Goal: Task Accomplishment & Management: Manage account settings

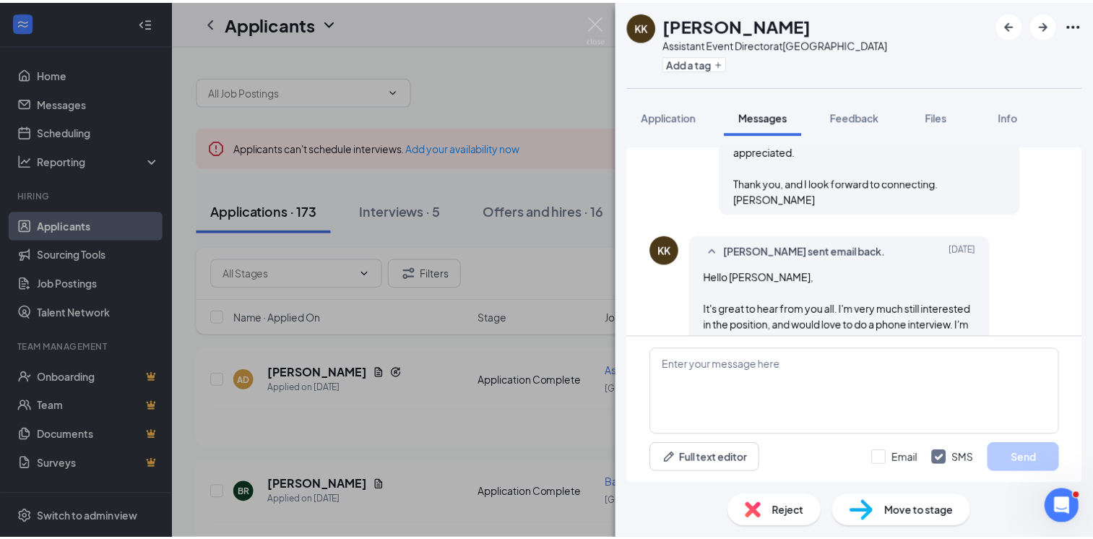
scroll to position [559, 0]
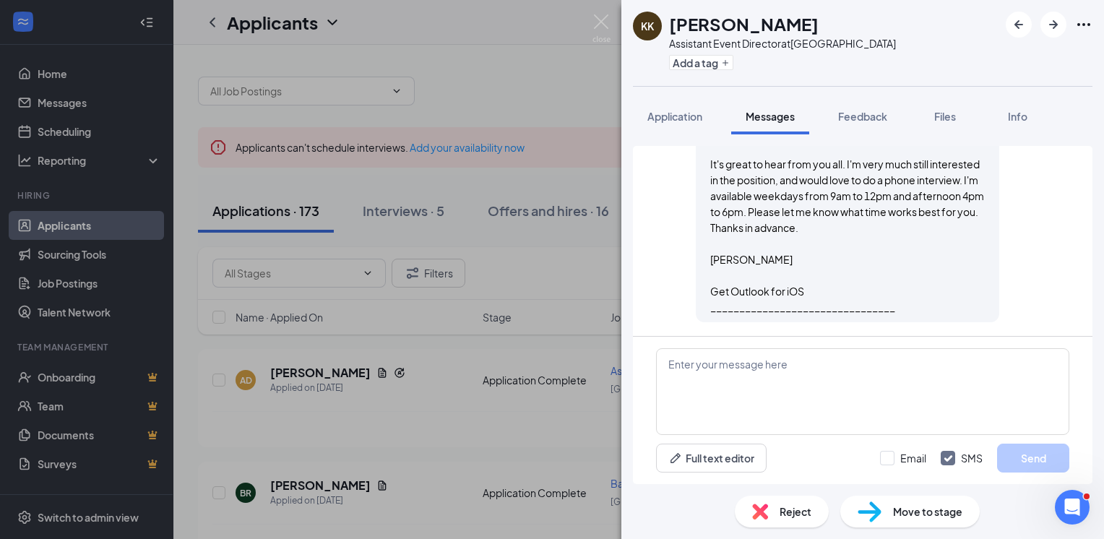
click at [436, 438] on div "KK [PERSON_NAME] Assistant Event Director at [GEOGRAPHIC_DATA] Add a tag Applic…" at bounding box center [552, 269] width 1104 height 539
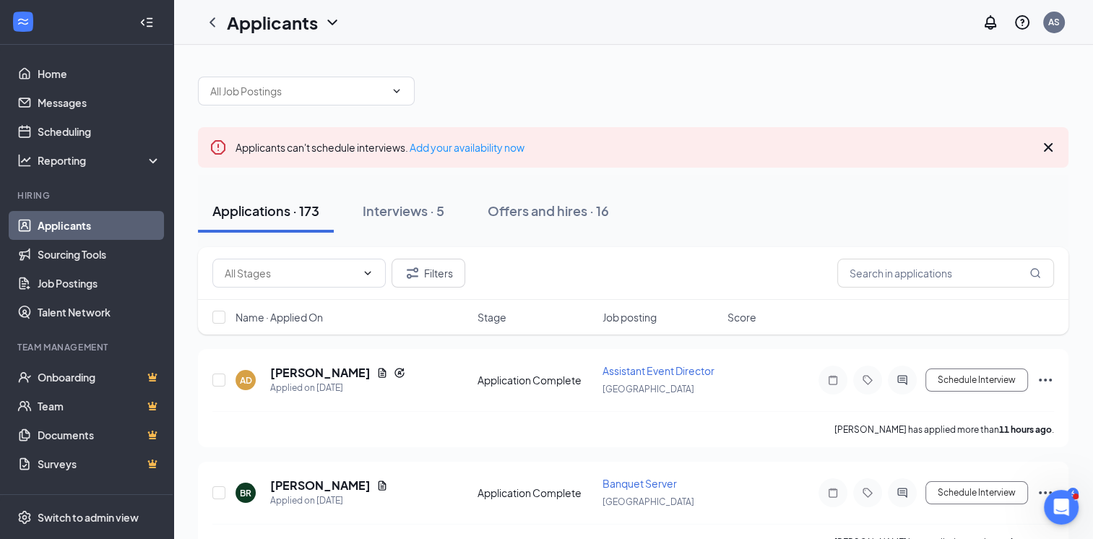
click at [629, 324] on div "Name · Applied On Stage Job posting Score" at bounding box center [633, 317] width 871 height 35
click at [631, 317] on span "Job posting" at bounding box center [630, 317] width 54 height 14
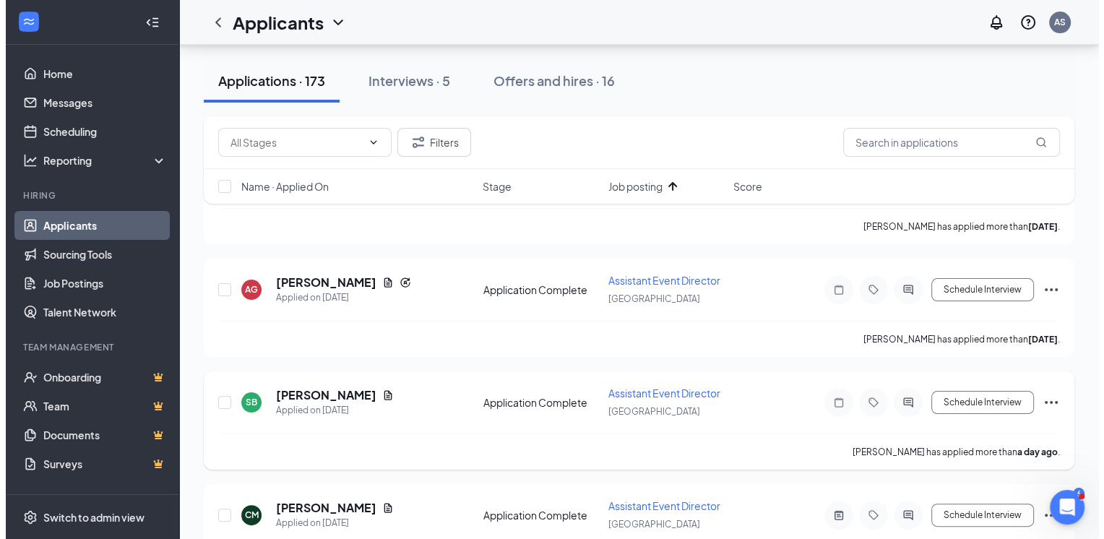
scroll to position [217, 0]
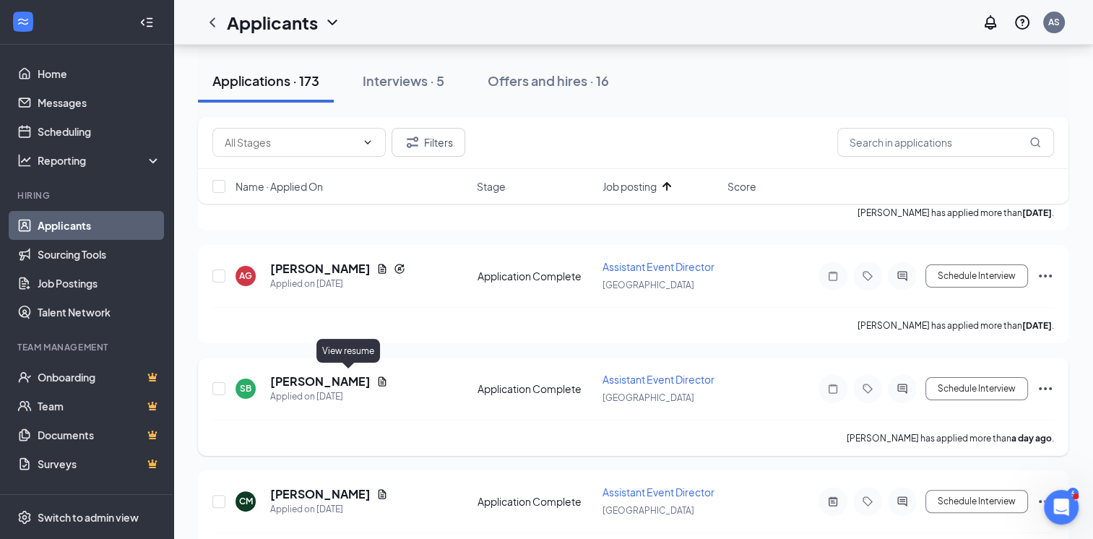
click at [376, 379] on icon "Document" at bounding box center [382, 382] width 12 height 12
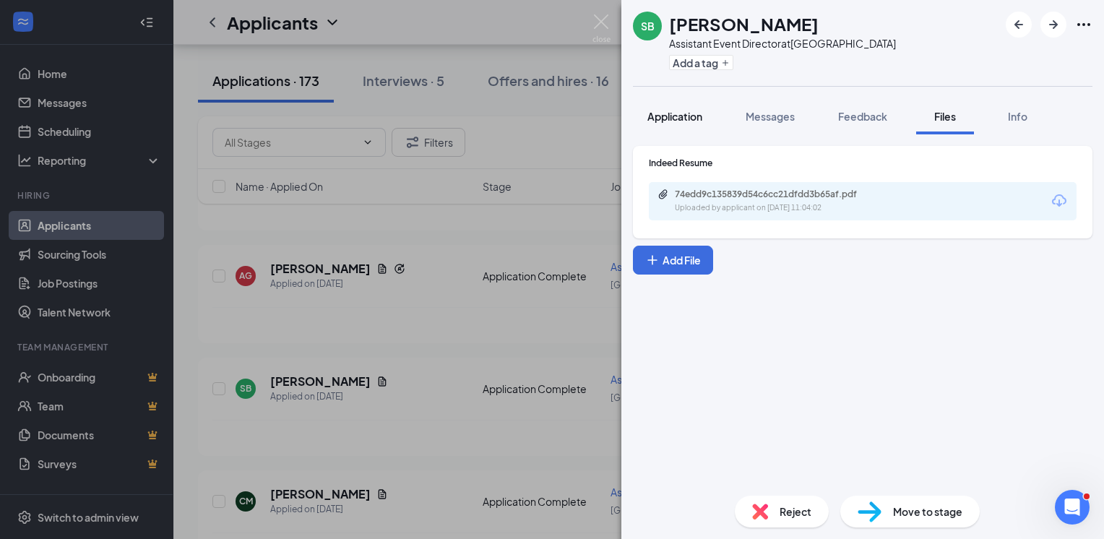
click at [696, 122] on span "Application" at bounding box center [674, 116] width 55 height 13
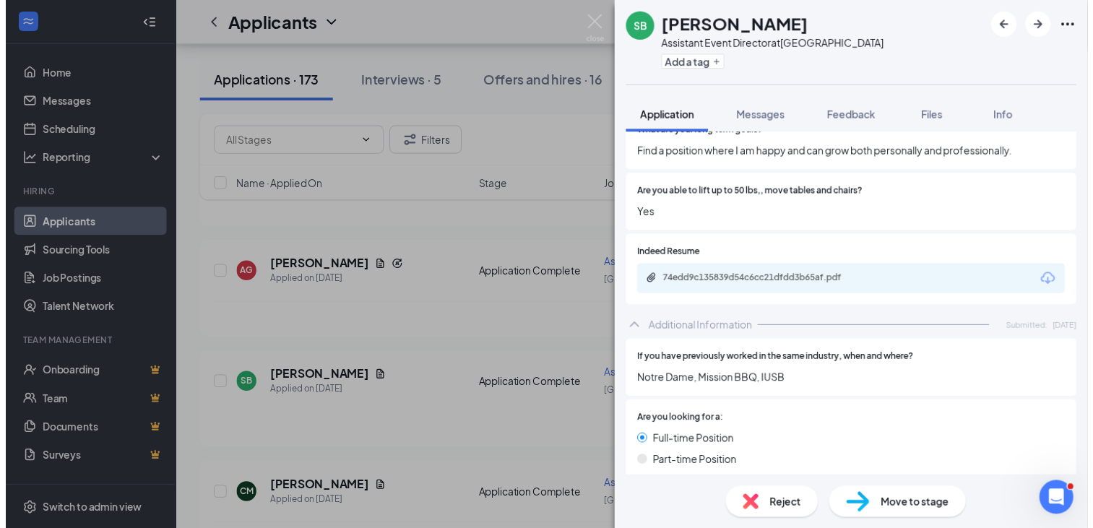
scroll to position [506, 0]
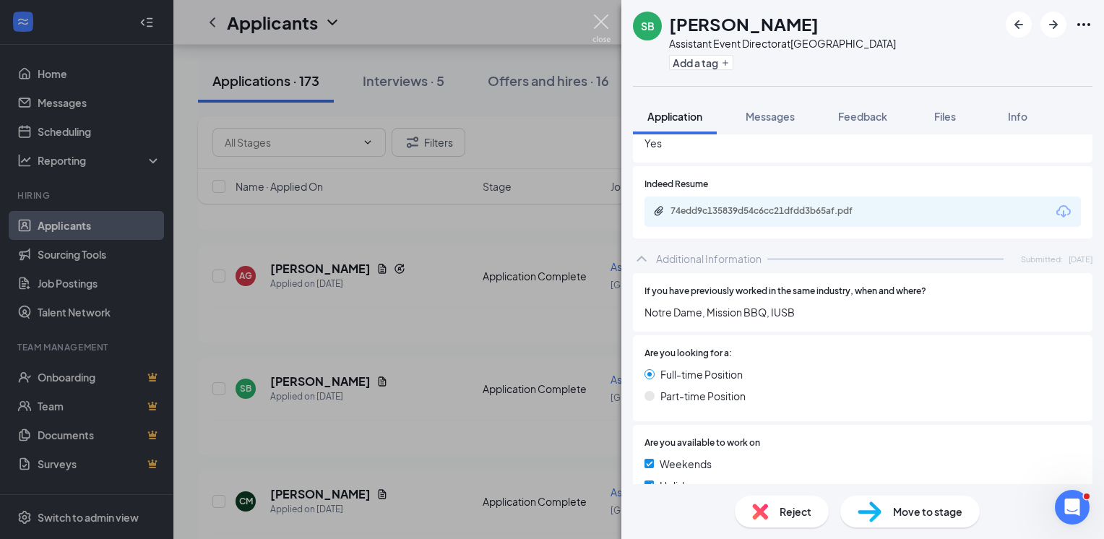
click at [603, 25] on img at bounding box center [601, 28] width 18 height 28
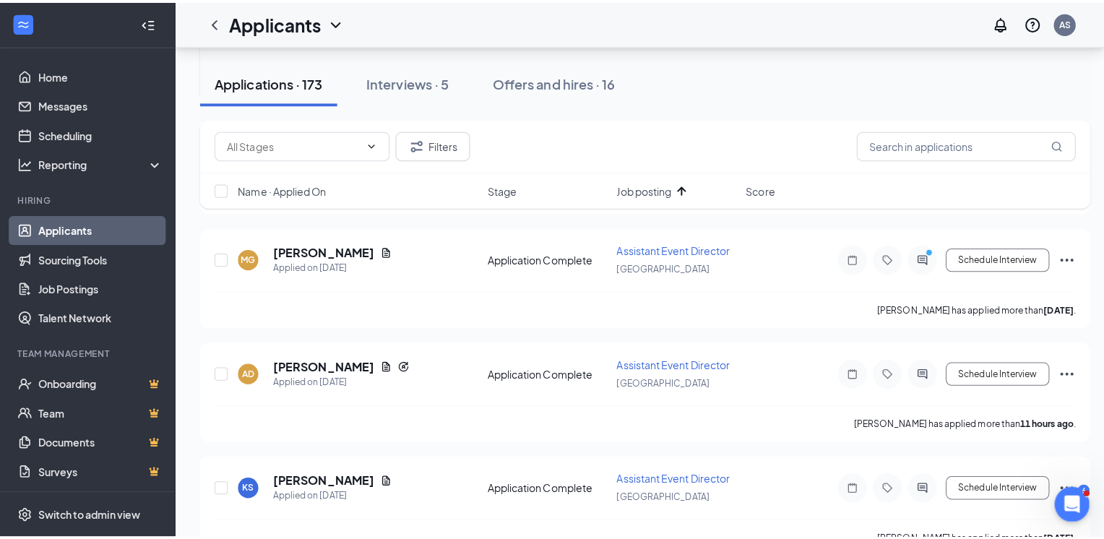
scroll to position [723, 0]
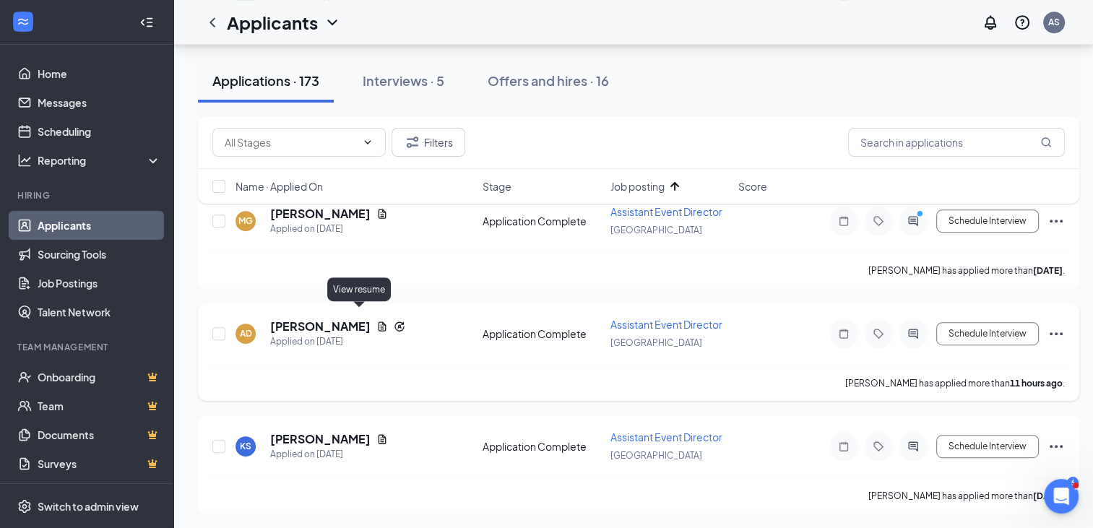
click at [379, 322] on icon "Document" at bounding box center [383, 326] width 8 height 9
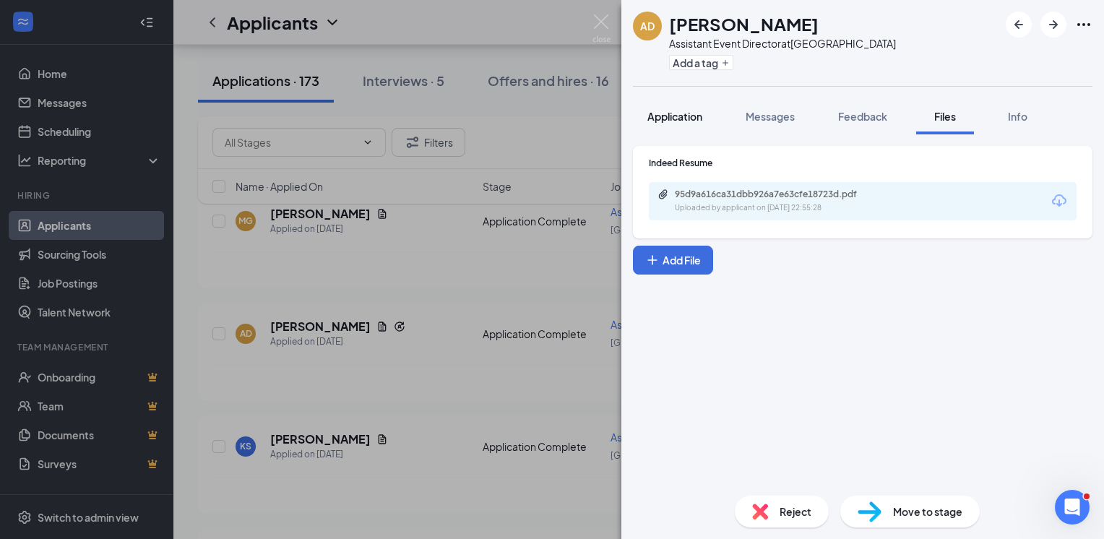
click at [673, 106] on button "Application" at bounding box center [675, 116] width 84 height 36
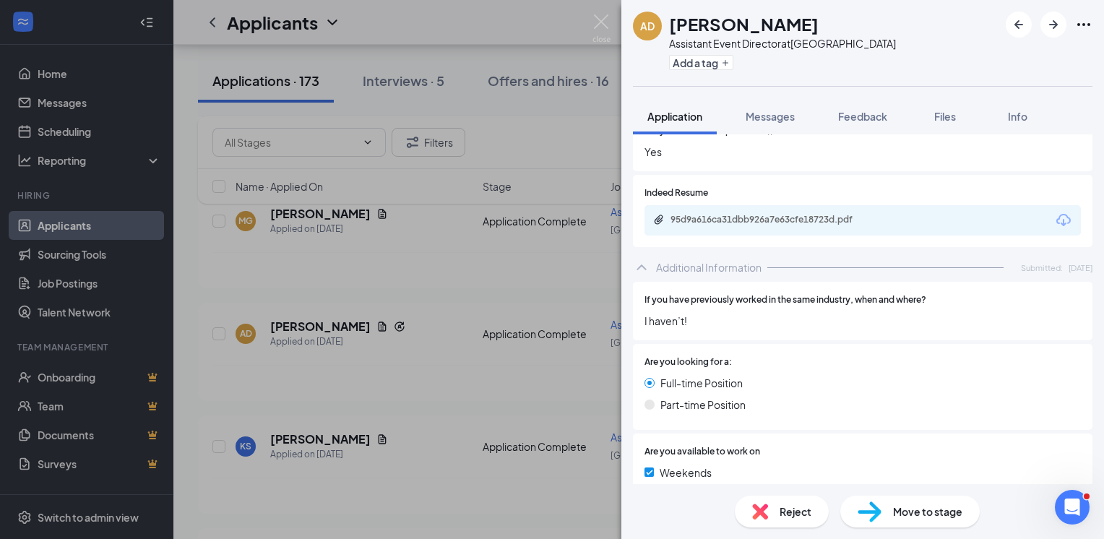
scroll to position [437, 0]
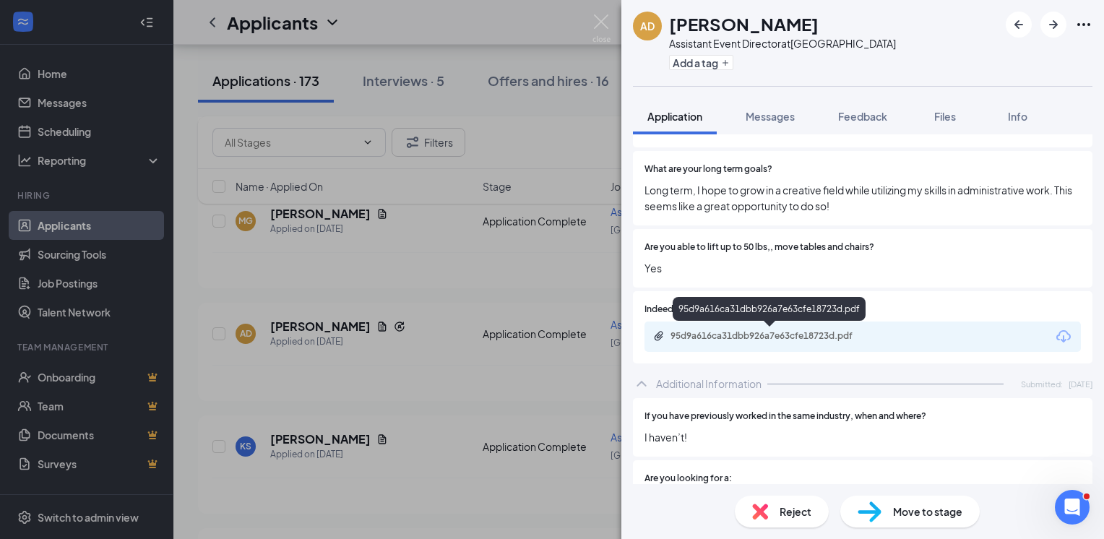
click at [725, 340] on div "95d9a616ca31dbb926a7e63cfe18723d.pdf" at bounding box center [772, 336] width 202 height 12
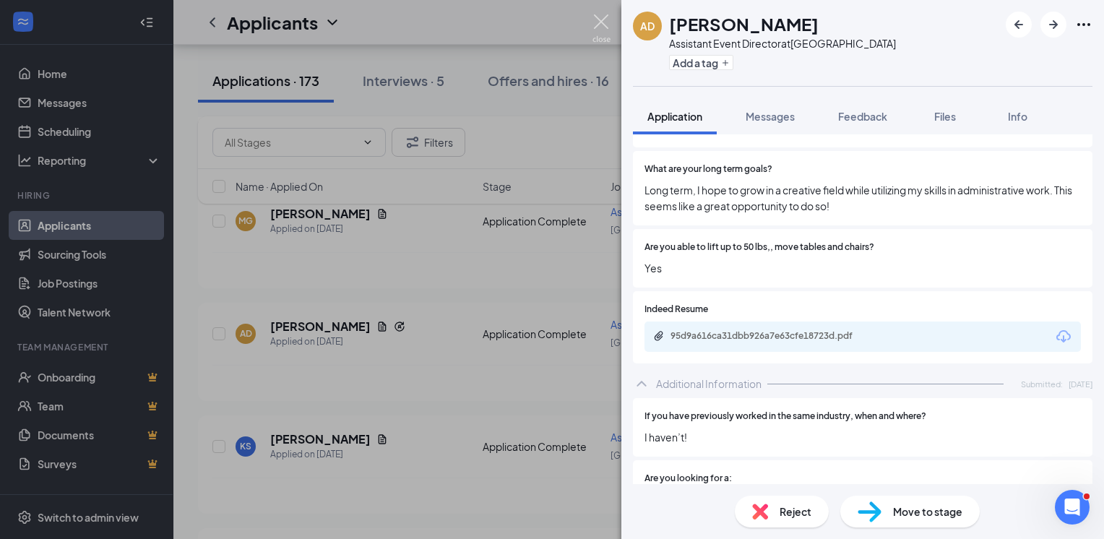
click at [610, 33] on img at bounding box center [601, 28] width 18 height 28
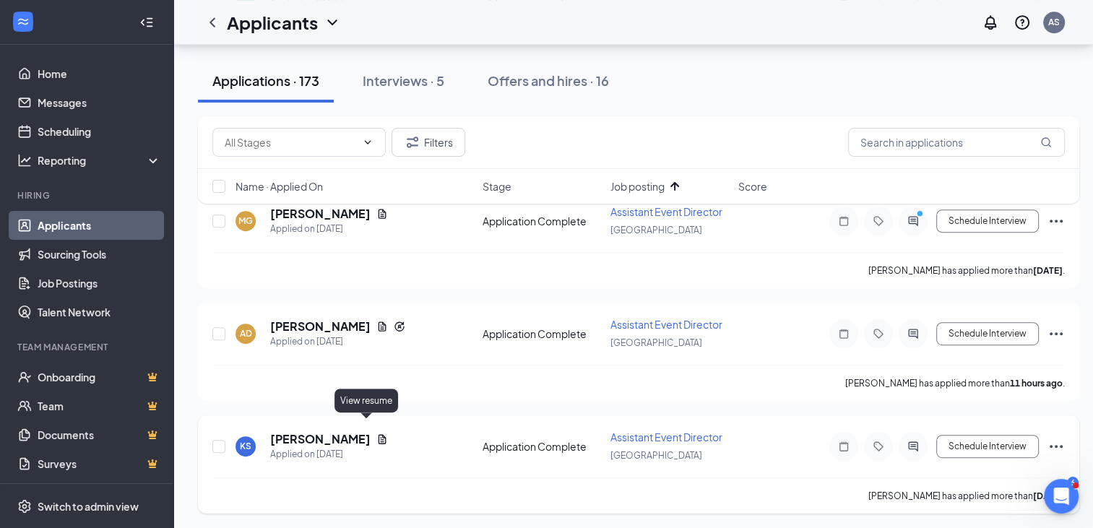
click at [376, 434] on icon "Document" at bounding box center [382, 440] width 12 height 12
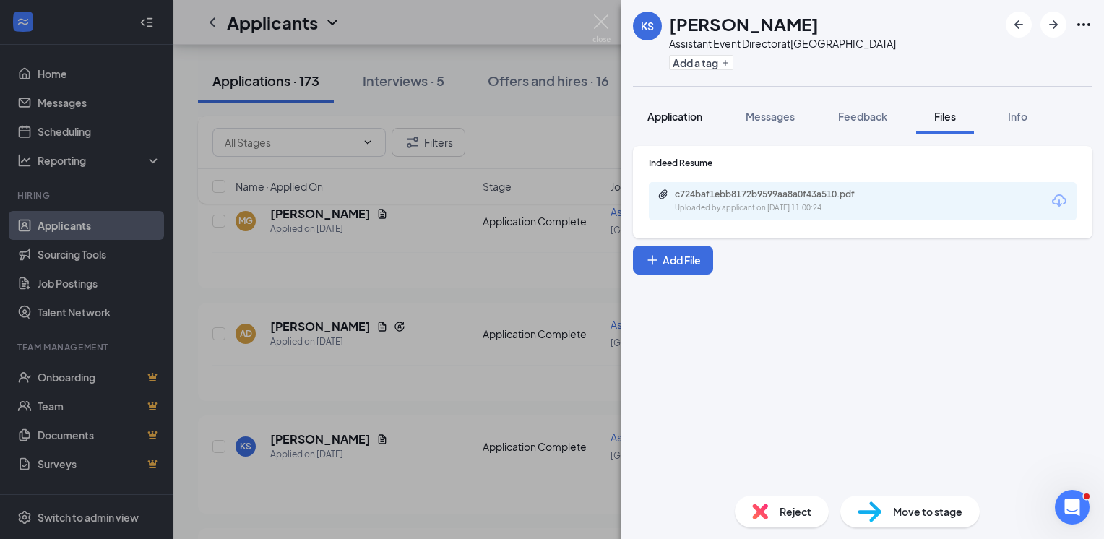
click at [649, 111] on span "Application" at bounding box center [674, 116] width 55 height 13
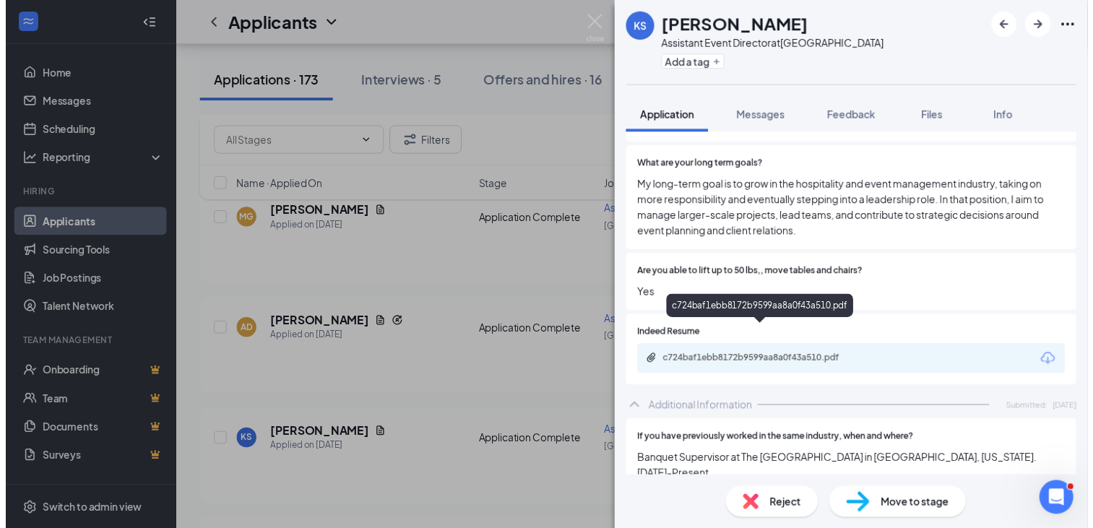
scroll to position [434, 0]
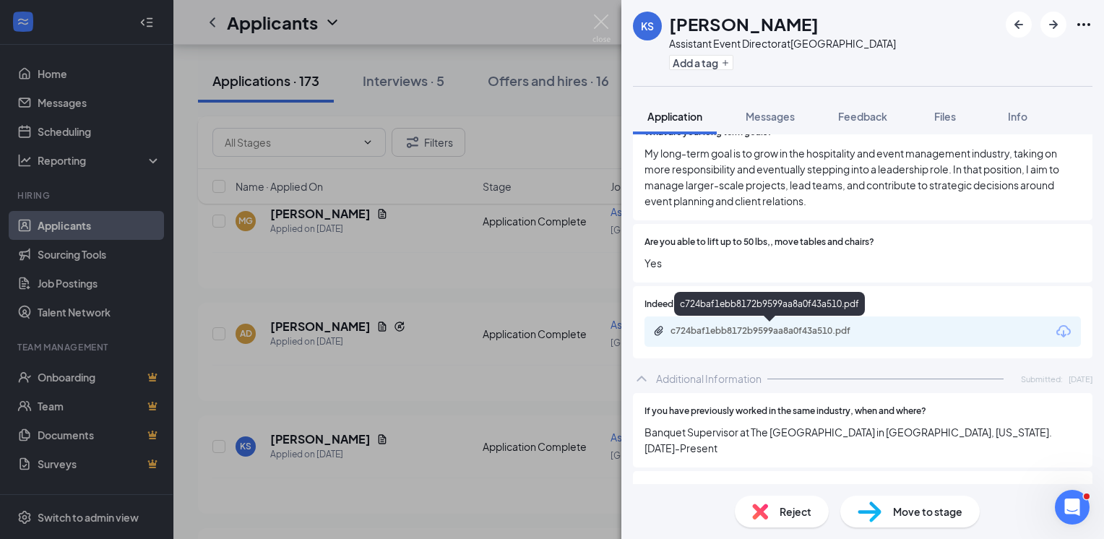
click at [723, 331] on div "c724baf1ebb8172b9599aa8a0f43a510.pdf" at bounding box center [772, 331] width 202 height 12
click at [225, 354] on div "KS [PERSON_NAME] Assistant Event Director at [GEOGRAPHIC_DATA] Add a tag Applic…" at bounding box center [552, 269] width 1104 height 539
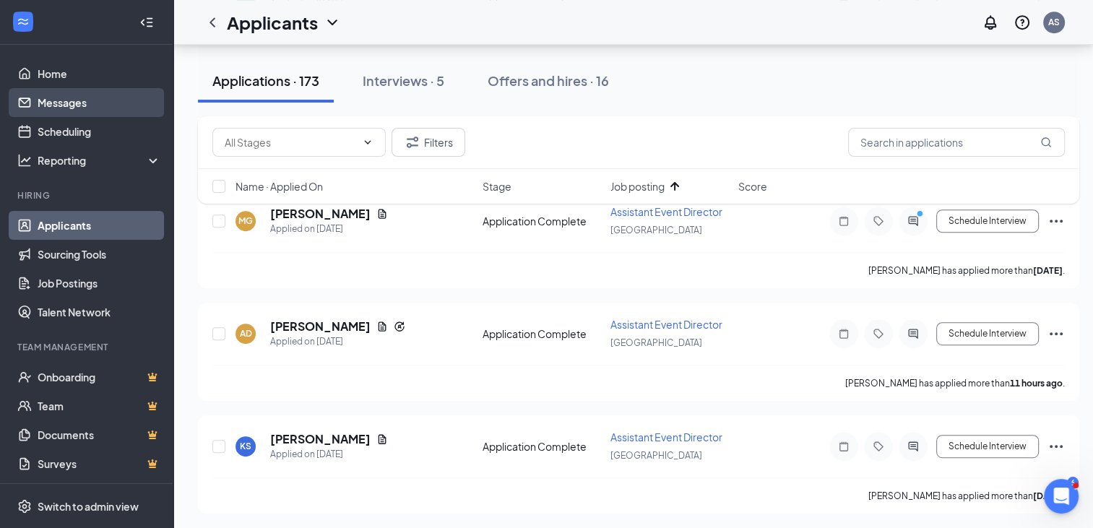
click at [84, 105] on link "Messages" at bounding box center [100, 102] width 124 height 29
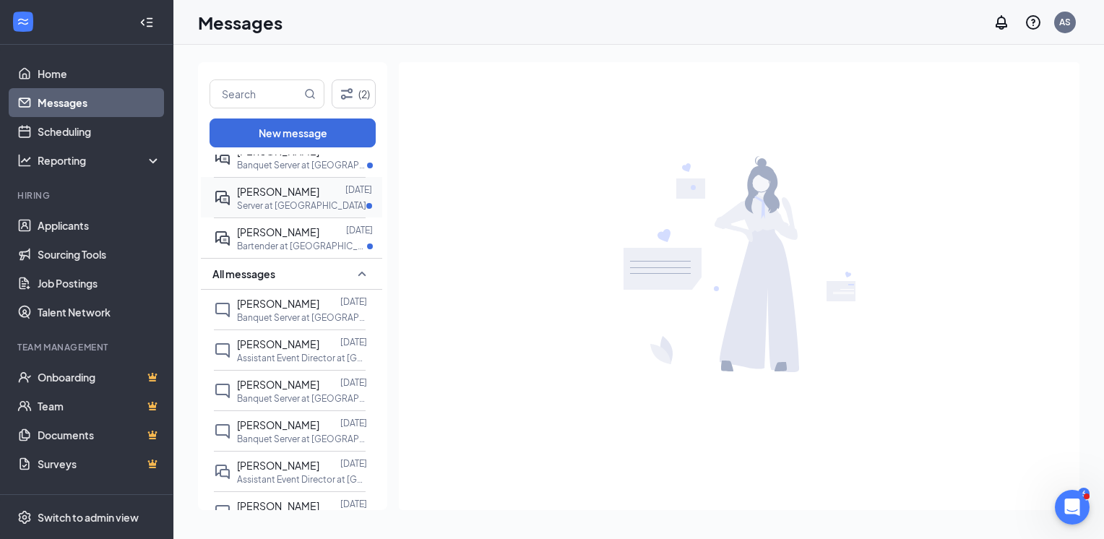
scroll to position [217, 0]
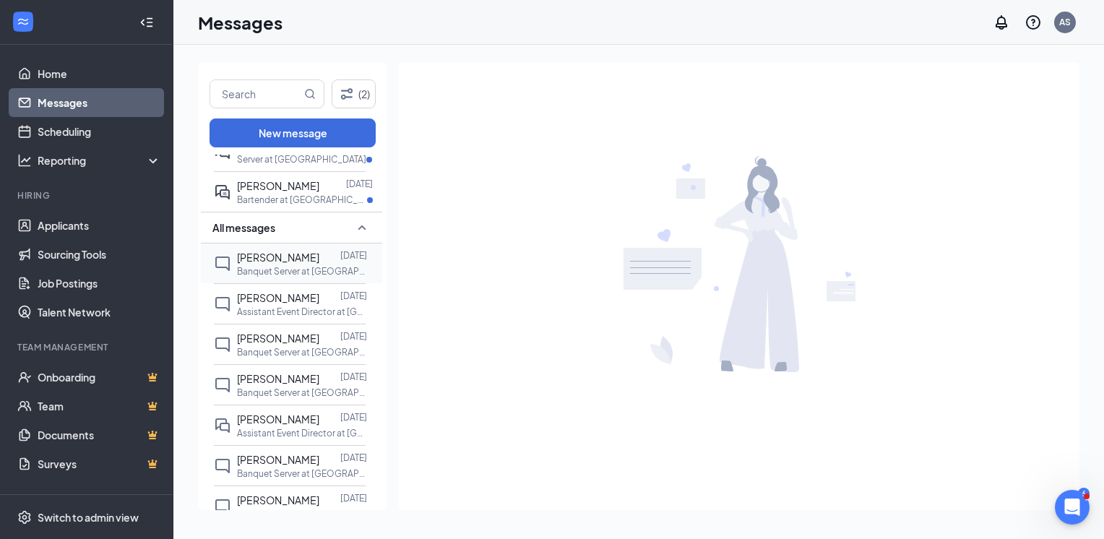
click at [267, 279] on div "[PERSON_NAME] [DATE] Banquet Server at [GEOGRAPHIC_DATA]" at bounding box center [290, 263] width 152 height 40
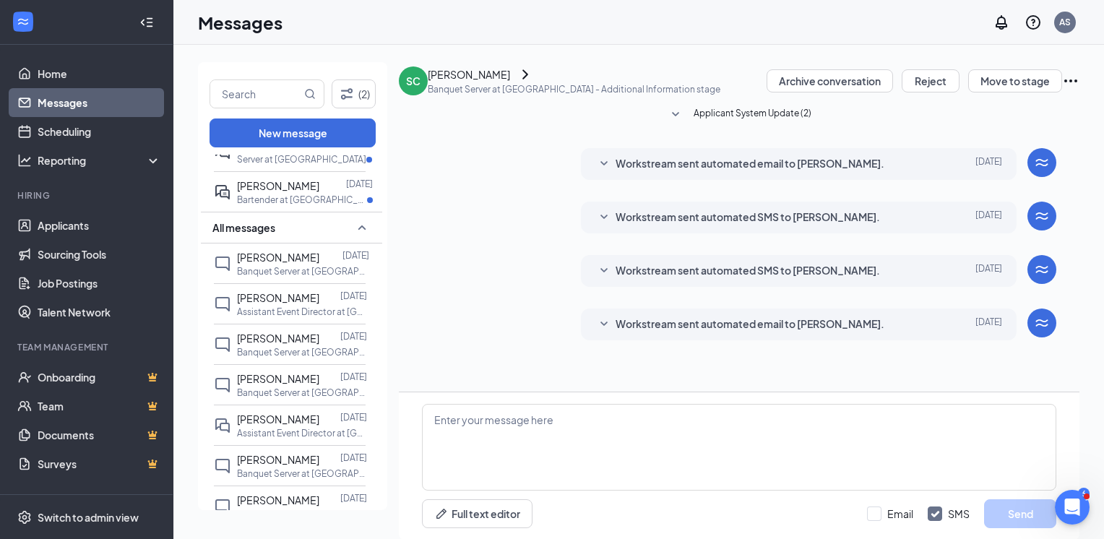
scroll to position [22, 0]
click at [261, 299] on span "[PERSON_NAME]" at bounding box center [278, 297] width 82 height 13
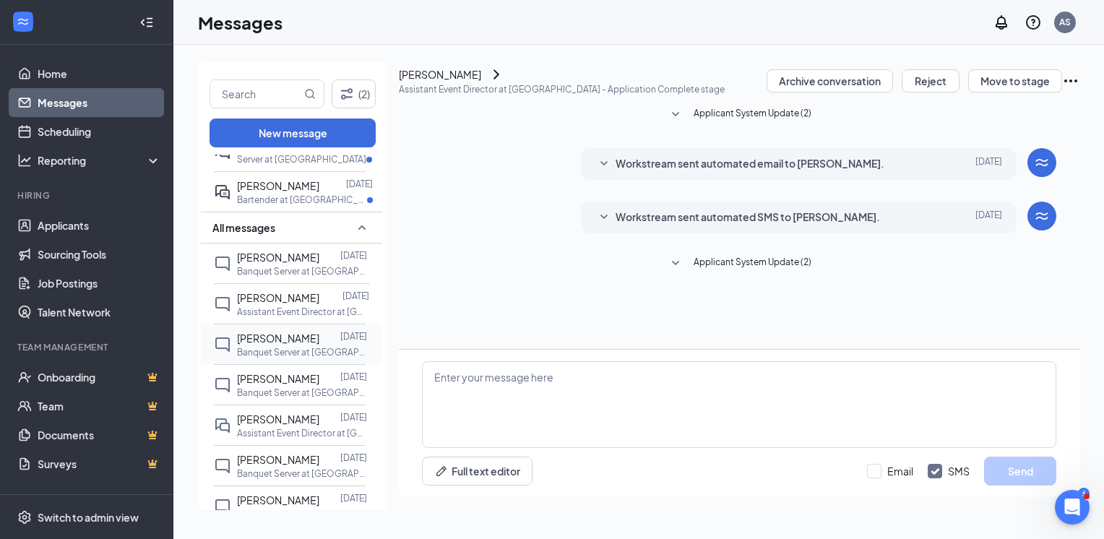
click at [260, 334] on span "[PERSON_NAME]" at bounding box center [278, 338] width 82 height 13
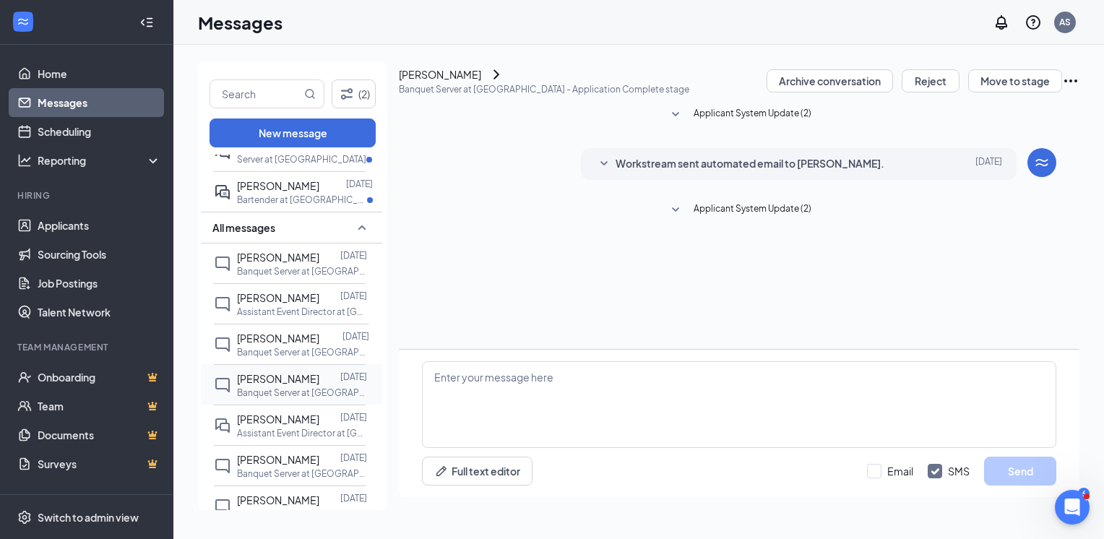
click at [257, 373] on span "[PERSON_NAME]" at bounding box center [278, 378] width 82 height 13
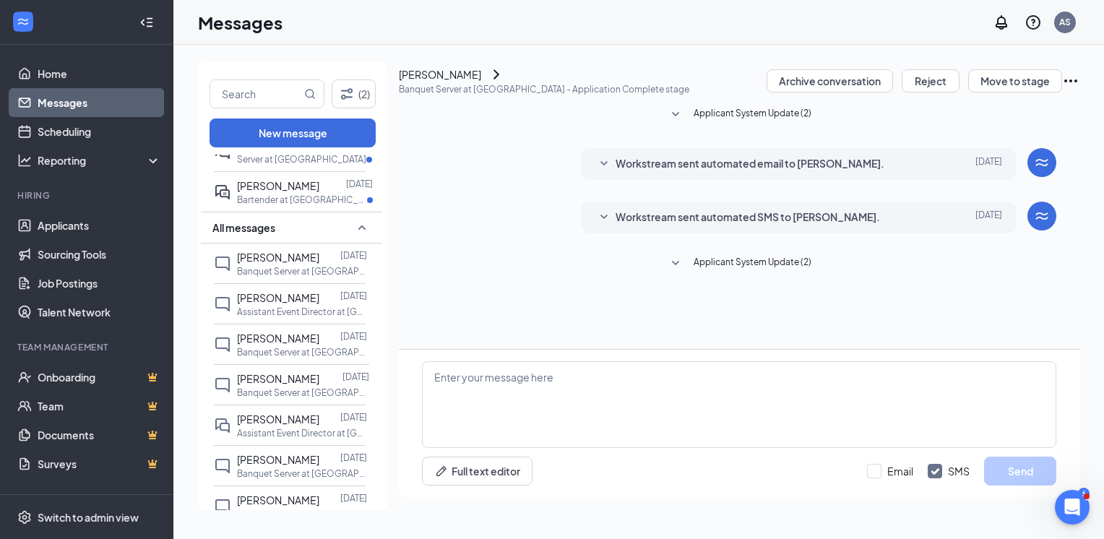
scroll to position [289, 0]
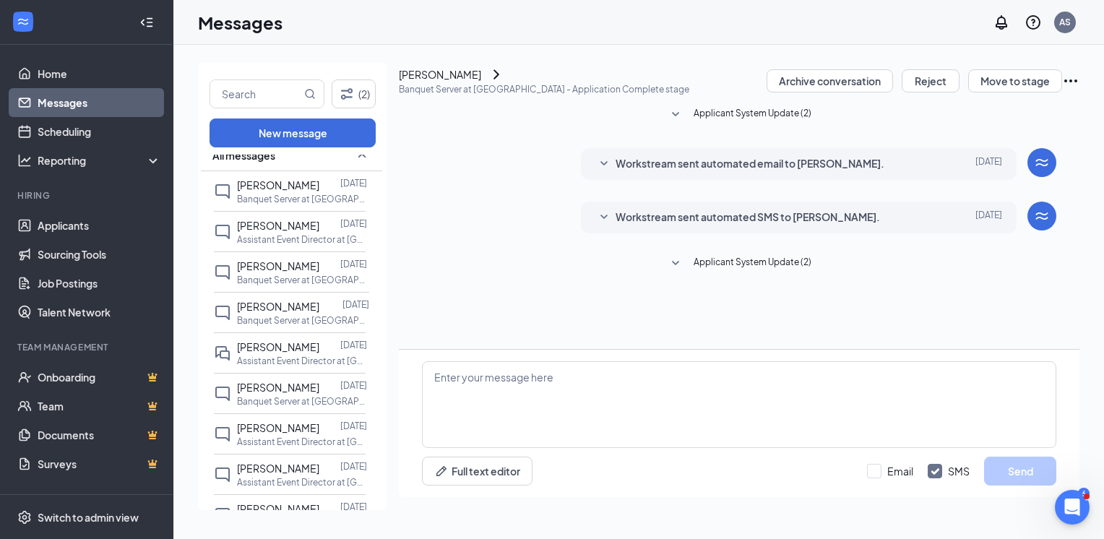
click at [257, 381] on span "[PERSON_NAME]" at bounding box center [278, 387] width 82 height 13
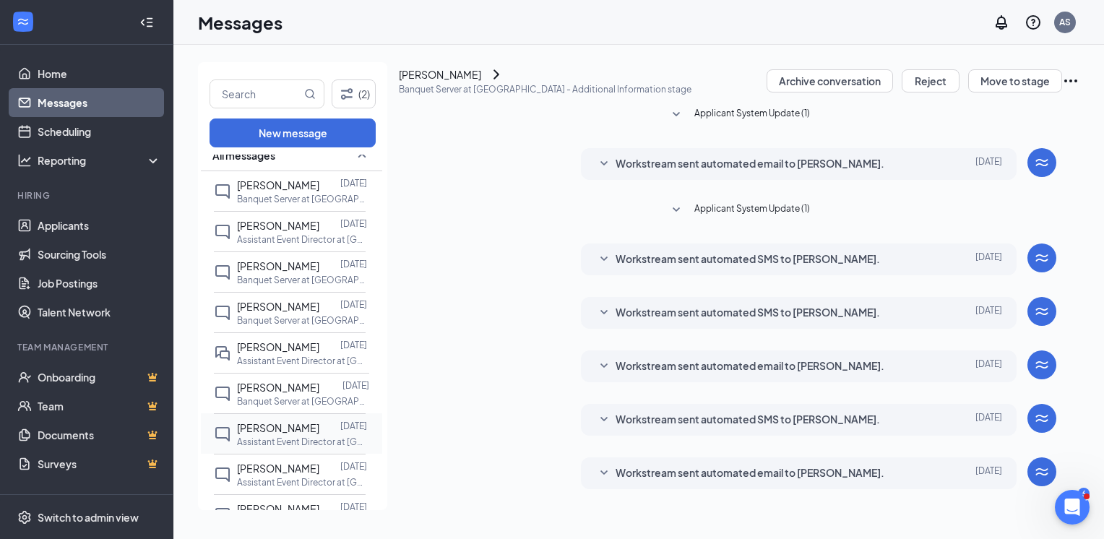
scroll to position [171, 0]
click at [268, 423] on span "[PERSON_NAME]" at bounding box center [278, 427] width 82 height 13
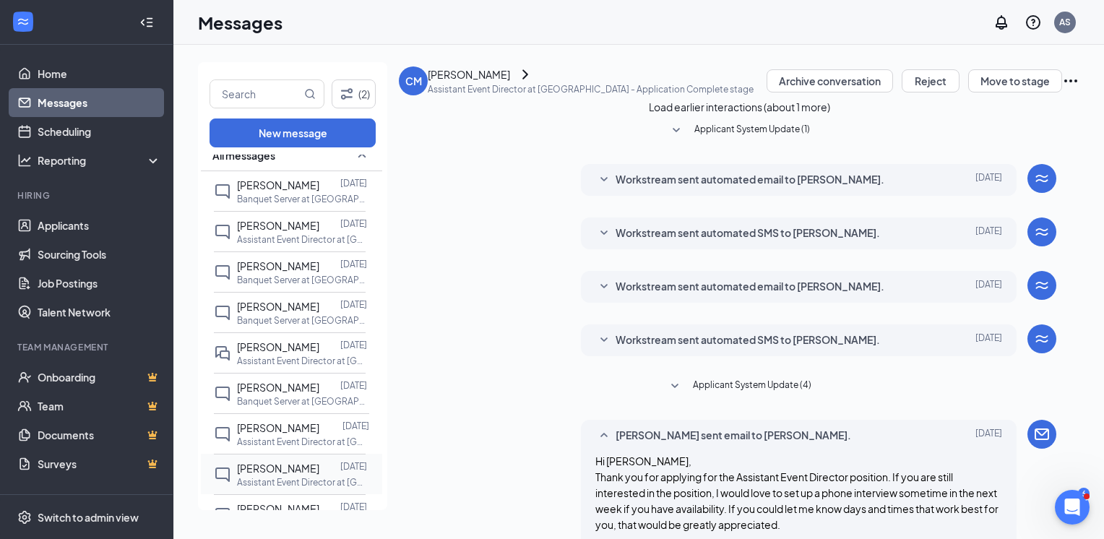
scroll to position [299, 0]
click at [267, 468] on span "[PERSON_NAME]" at bounding box center [278, 468] width 82 height 13
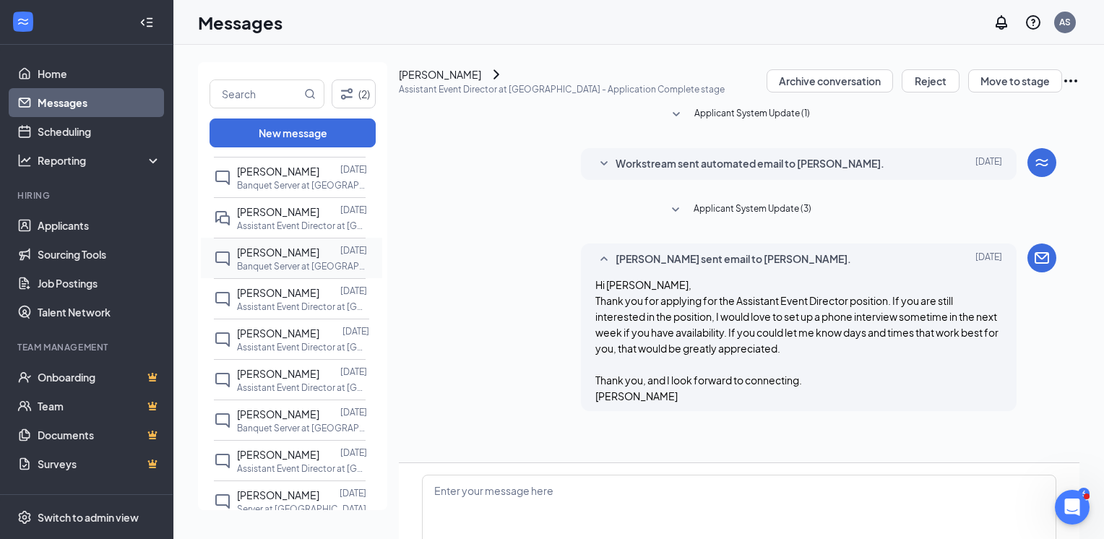
scroll to position [434, 0]
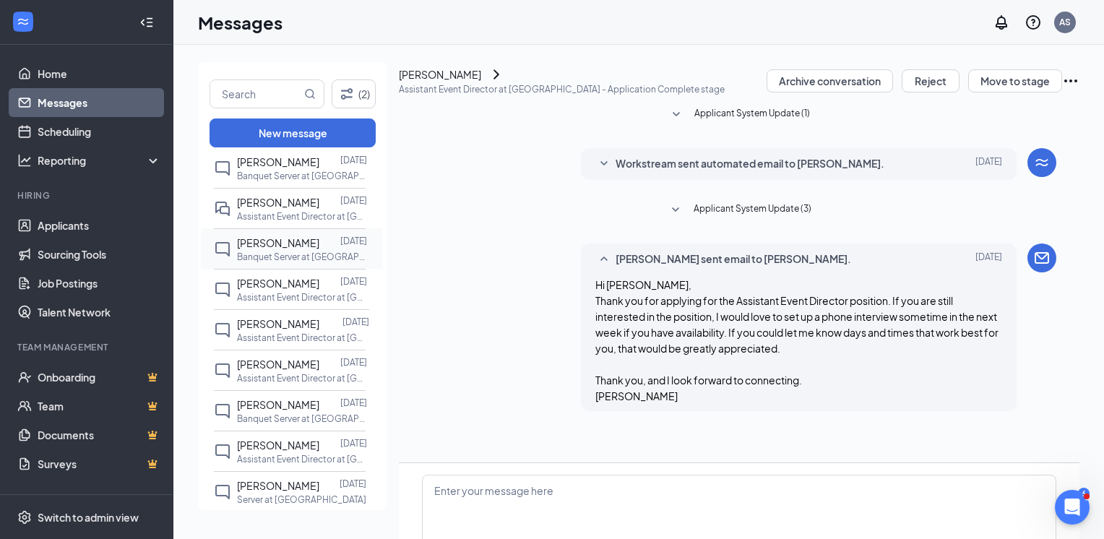
click at [293, 366] on span "[PERSON_NAME]" at bounding box center [278, 364] width 82 height 13
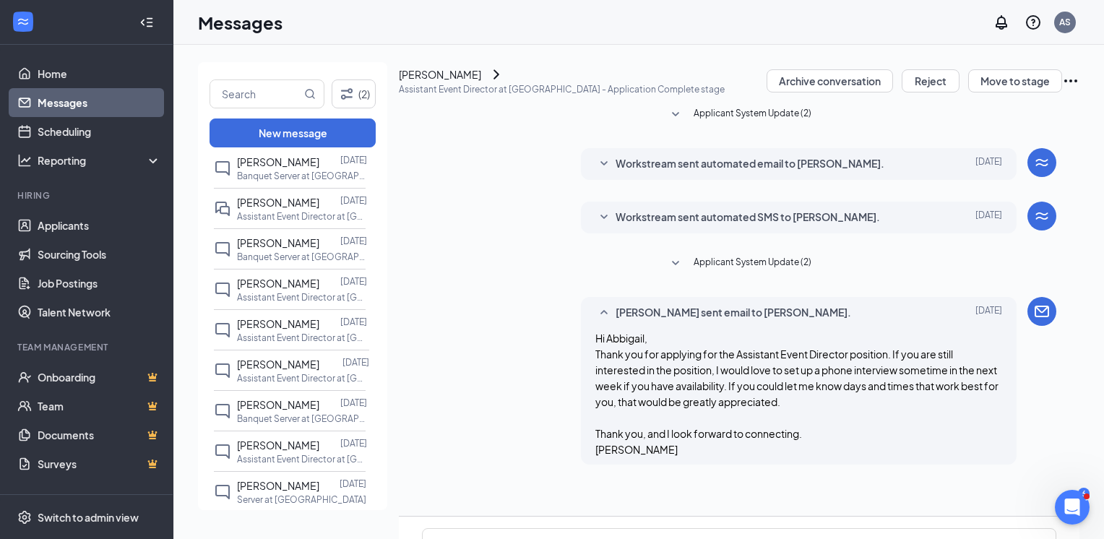
scroll to position [146, 0]
click at [282, 440] on span "[PERSON_NAME]" at bounding box center [278, 445] width 82 height 13
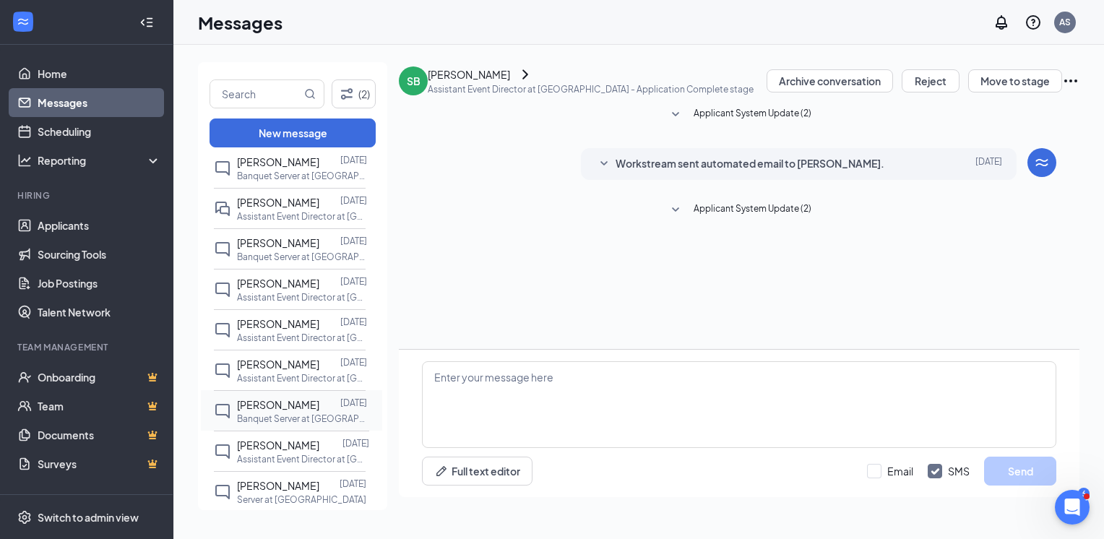
click at [272, 402] on span "[PERSON_NAME]" at bounding box center [278, 404] width 82 height 13
